Goal: Communication & Community: Answer question/provide support

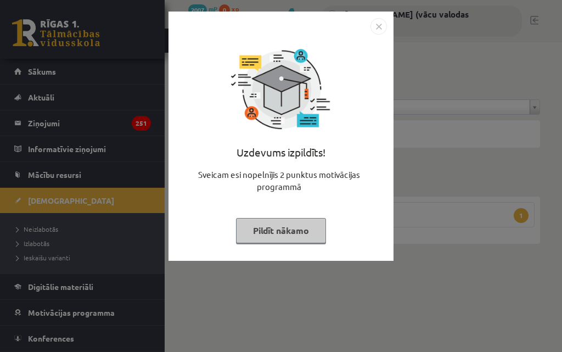
click at [293, 237] on button "Pildīt nākamo" at bounding box center [281, 230] width 90 height 25
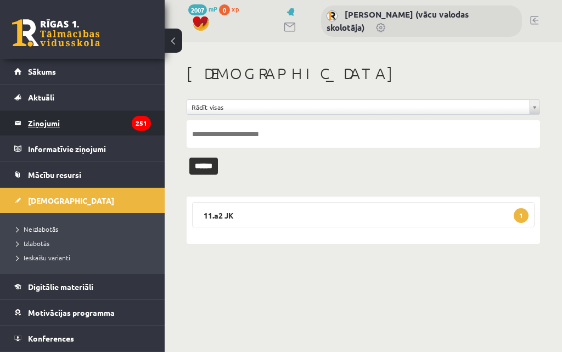
click at [54, 118] on legend "Ziņojumi 251" at bounding box center [89, 122] width 123 height 25
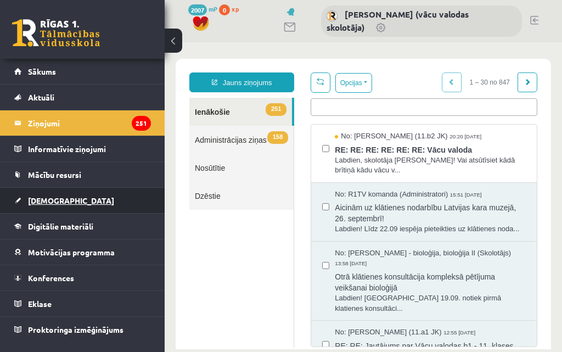
click at [45, 198] on span "[DEMOGRAPHIC_DATA]" at bounding box center [71, 200] width 86 height 10
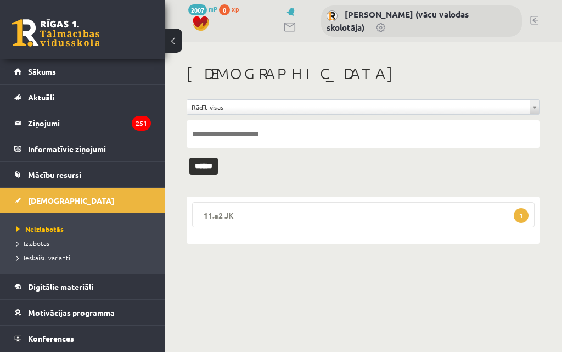
click at [395, 214] on legend "11.a2 JK 1" at bounding box center [363, 214] width 343 height 25
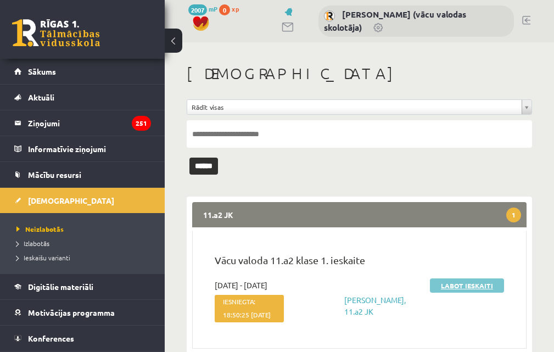
click at [462, 289] on link "Labot ieskaiti" at bounding box center [467, 285] width 74 height 14
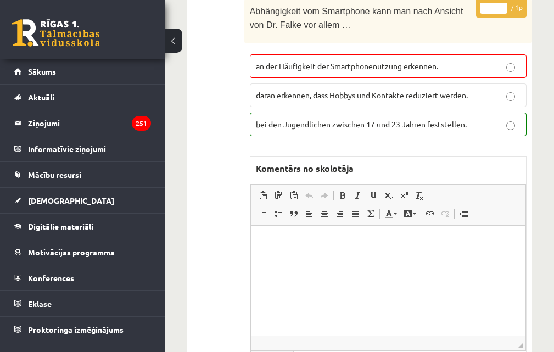
scroll to position [604, 0]
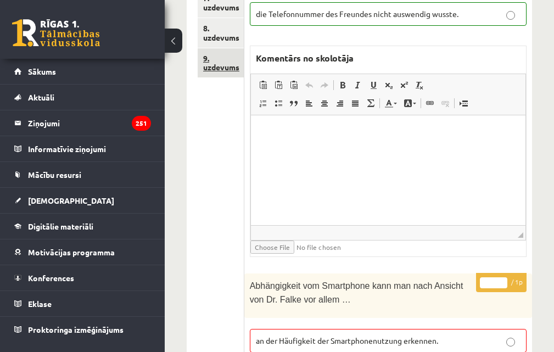
click at [221, 57] on link "9. uzdevums" at bounding box center [221, 63] width 46 height 30
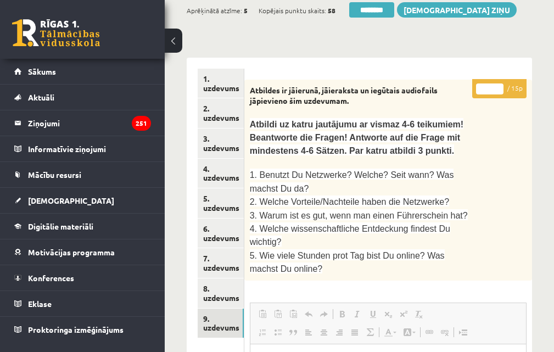
scroll to position [0, 0]
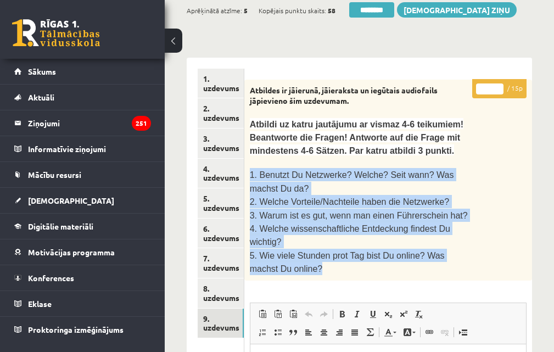
drag, startPoint x: 277, startPoint y: 234, endPoint x: 251, endPoint y: 158, distance: 80.0
click at [251, 158] on div "Atbildes ir jāierunā, jāieraksta un iegūtais audiofails jāpievieno šim uzdevuma…" at bounding box center [388, 180] width 288 height 201
copy div "1. Benutzt Du Netzwerke? Welche? Seit wann? Was machst Du da? 2. Welche Vorteil…"
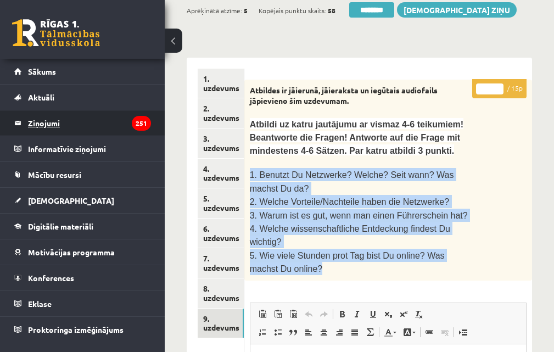
click at [47, 122] on legend "Ziņojumi 251" at bounding box center [89, 122] width 123 height 25
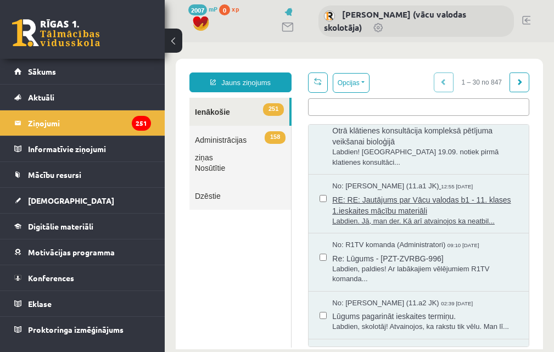
scroll to position [165, 0]
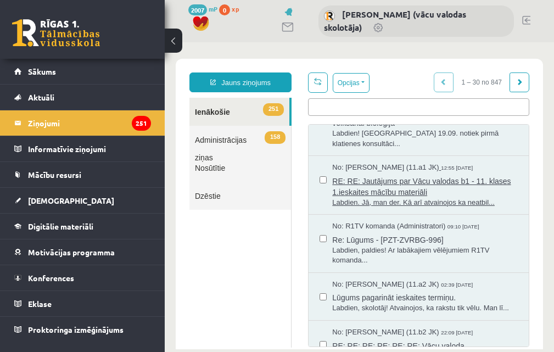
click at [411, 197] on span "RE: RE: Jautājums par Vācu valodas b1 - 11. klases 1.ieskaites mācību materiāli" at bounding box center [425, 185] width 186 height 25
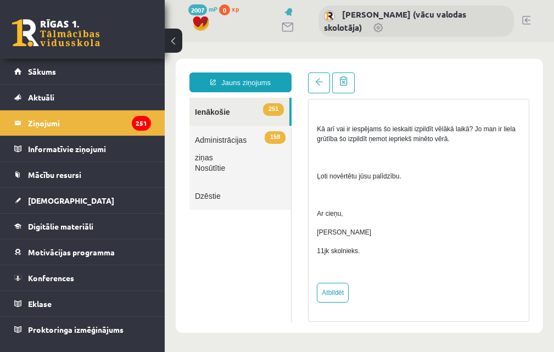
scroll to position [442, 0]
click at [336, 290] on link "Atbildēt" at bounding box center [333, 293] width 32 height 20
type input "**********"
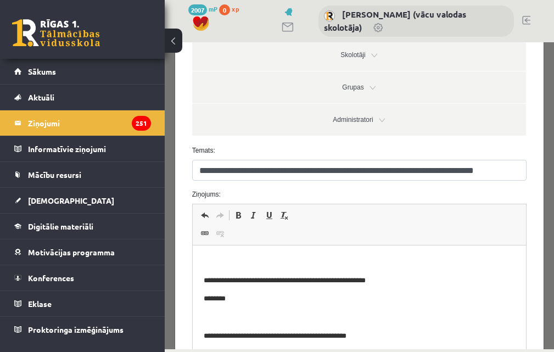
scroll to position [165, 0]
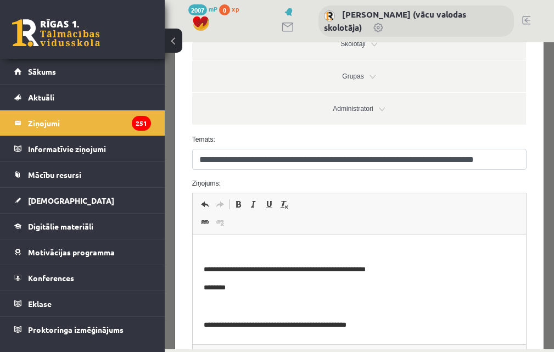
click at [268, 248] on p "Editor, wiswyg-editor-47024923162180-1758089114-730" at bounding box center [359, 251] width 312 height 12
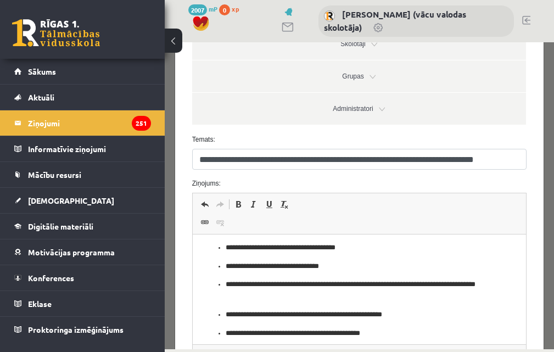
scroll to position [0, 0]
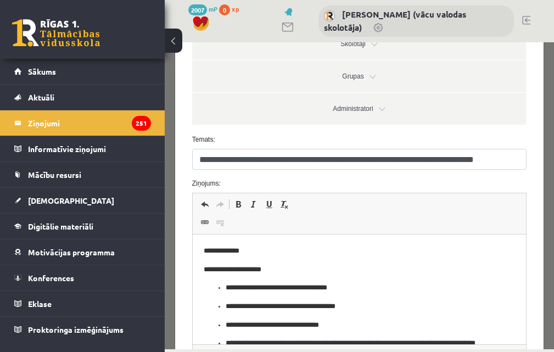
click at [259, 250] on p "**********" at bounding box center [350, 251] width 295 height 12
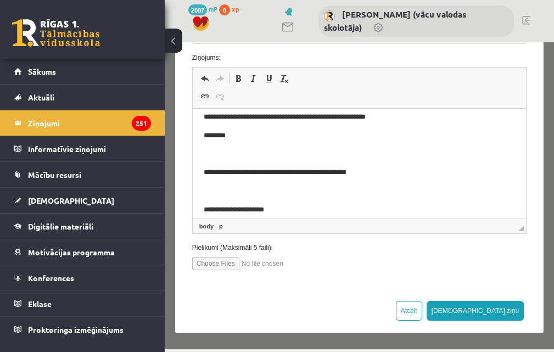
scroll to position [389, 0]
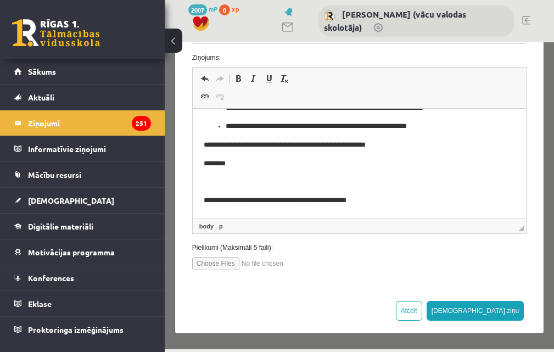
drag, startPoint x: 513, startPoint y: 120, endPoint x: 558, endPoint y: 225, distance: 114.1
click at [482, 134] on body "**********" at bounding box center [359, 182] width 312 height 902
click at [456, 125] on p "**********" at bounding box center [350, 127] width 251 height 12
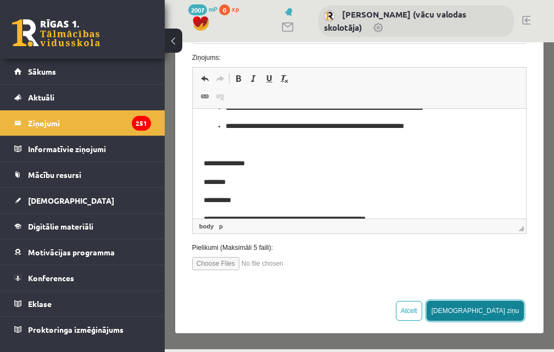
click at [506, 312] on button "[DEMOGRAPHIC_DATA] ziņu" at bounding box center [475, 311] width 98 height 20
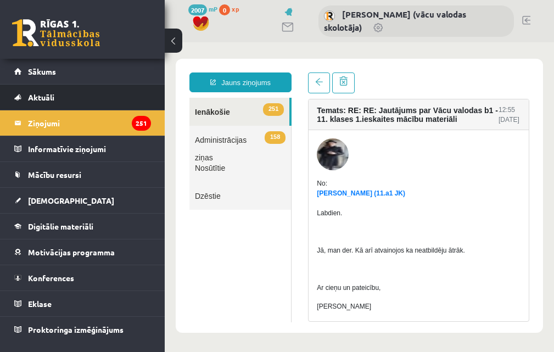
scroll to position [0, 0]
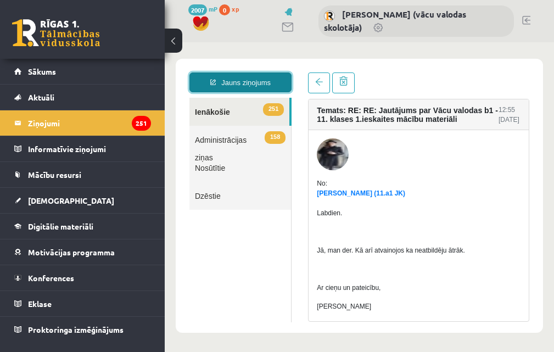
click at [235, 80] on link "Jauns ziņojums" at bounding box center [240, 82] width 102 height 20
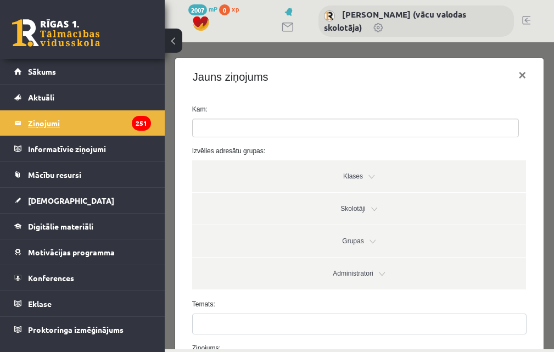
click at [100, 128] on legend "Ziņojumi 251" at bounding box center [89, 122] width 123 height 25
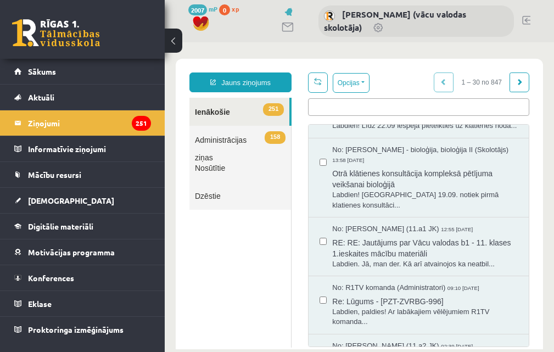
scroll to position [110, 0]
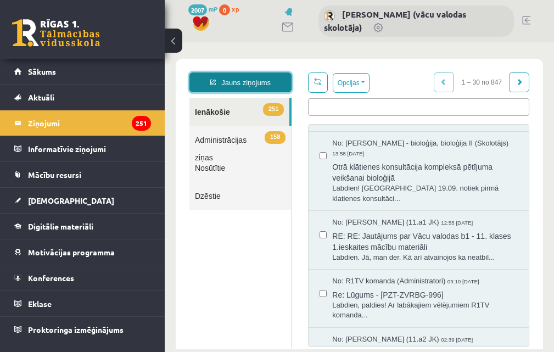
click at [228, 86] on link "Jauns ziņojums" at bounding box center [240, 82] width 102 height 20
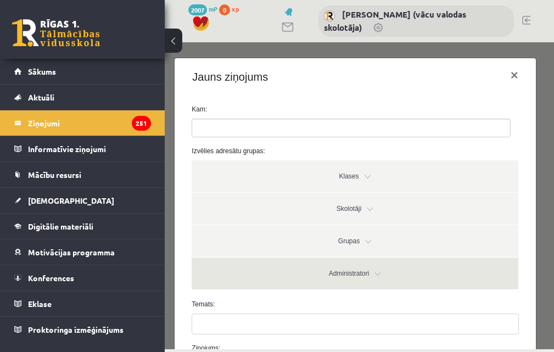
click at [346, 276] on link "Administratori" at bounding box center [355, 273] width 326 height 32
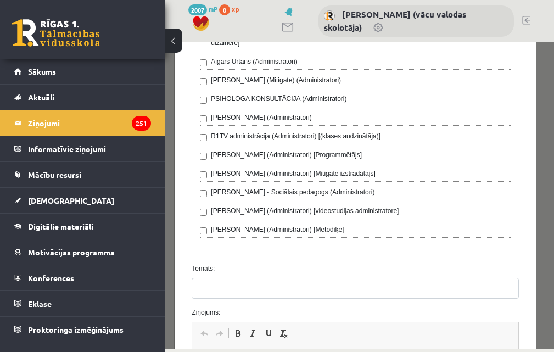
scroll to position [659, 0]
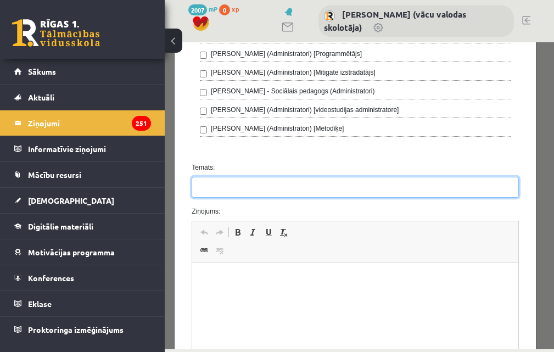
click at [214, 193] on input "Temats:" at bounding box center [355, 187] width 327 height 21
type input "**********"
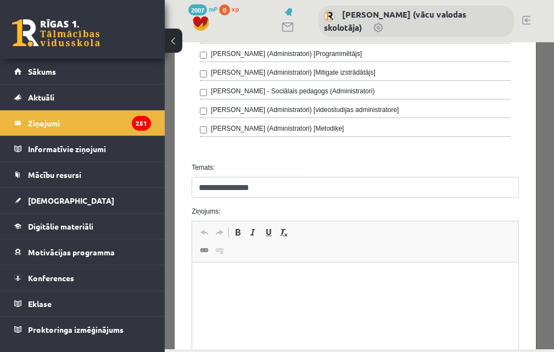
click at [211, 277] on p "Editor, wiswyg-editor-47024822524060-1758089284-630" at bounding box center [355, 279] width 304 height 12
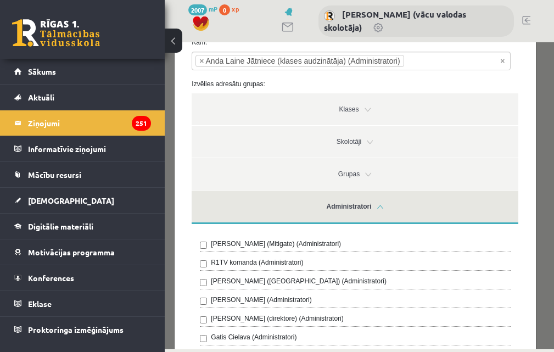
scroll to position [63, 0]
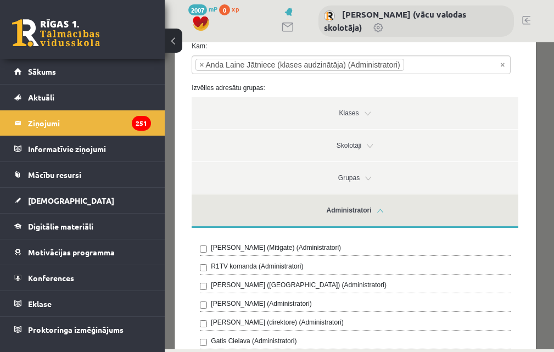
click at [359, 205] on link "Administratori" at bounding box center [355, 210] width 326 height 33
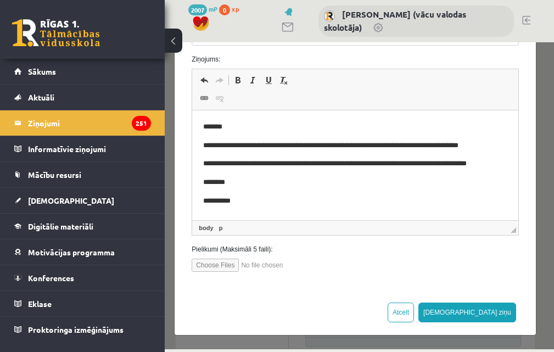
scroll to position [290, 0]
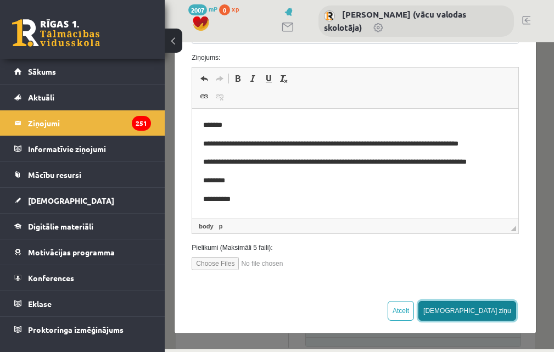
click at [492, 308] on button "[DEMOGRAPHIC_DATA] ziņu" at bounding box center [467, 311] width 98 height 20
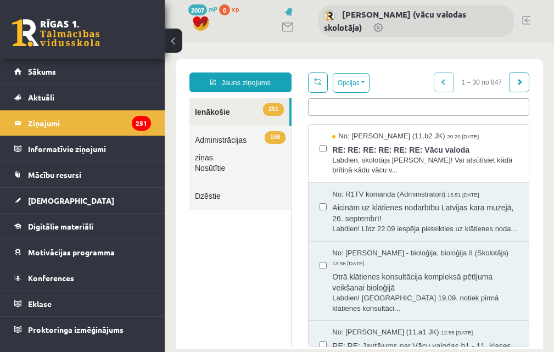
scroll to position [0, 0]
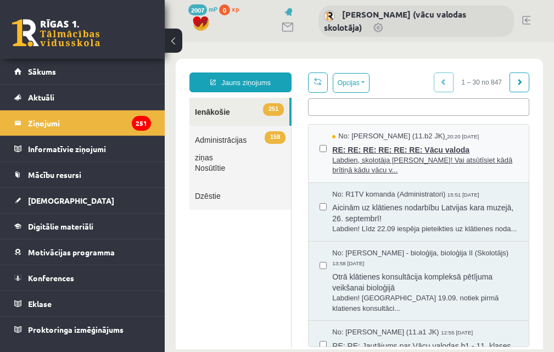
click at [384, 165] on span "Labdien, skolotāja [PERSON_NAME]! Vai atsūtīsiet kādā brītiņā kādu vācu v..." at bounding box center [425, 165] width 186 height 20
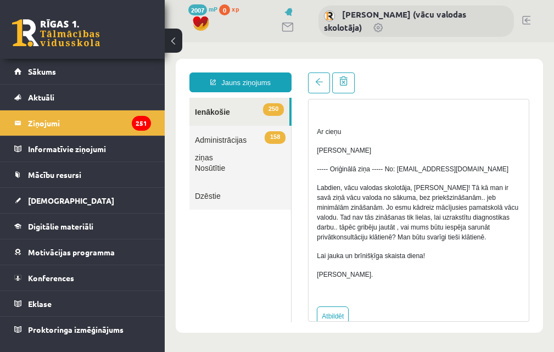
scroll to position [737, 0]
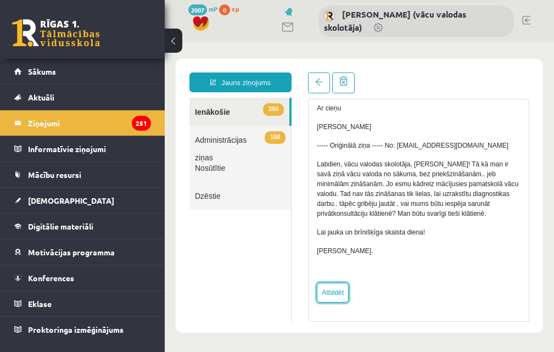
click at [336, 298] on link "Atbildēt" at bounding box center [333, 293] width 32 height 20
type input "**********"
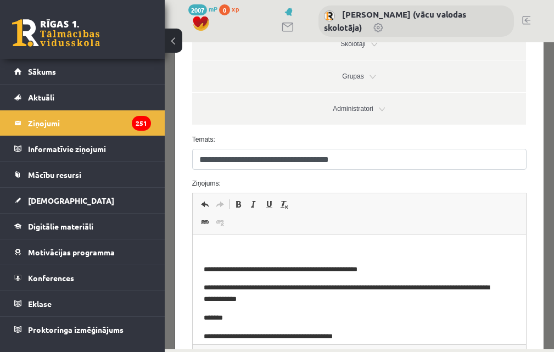
scroll to position [274, 0]
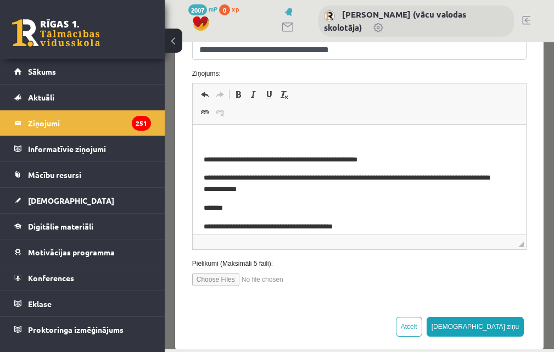
click at [221, 136] on p "Editor, wiswyg-editor-47024901401580-1758089547-195" at bounding box center [359, 142] width 312 height 12
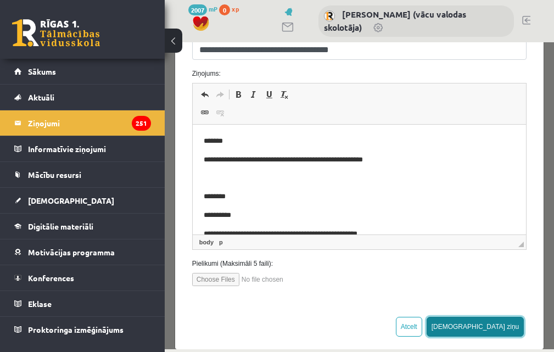
click at [501, 328] on button "[DEMOGRAPHIC_DATA] ziņu" at bounding box center [475, 327] width 98 height 20
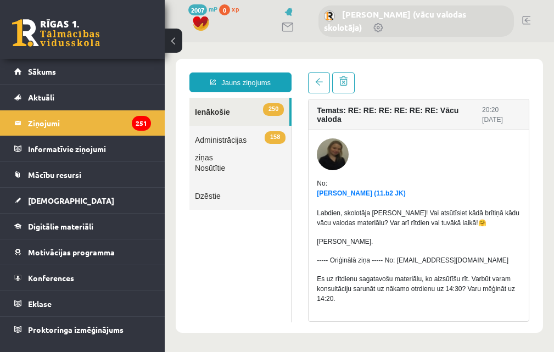
scroll to position [0, 0]
click at [78, 120] on legend "Ziņojumi 251" at bounding box center [89, 122] width 123 height 25
